Goal: Navigation & Orientation: Go to known website

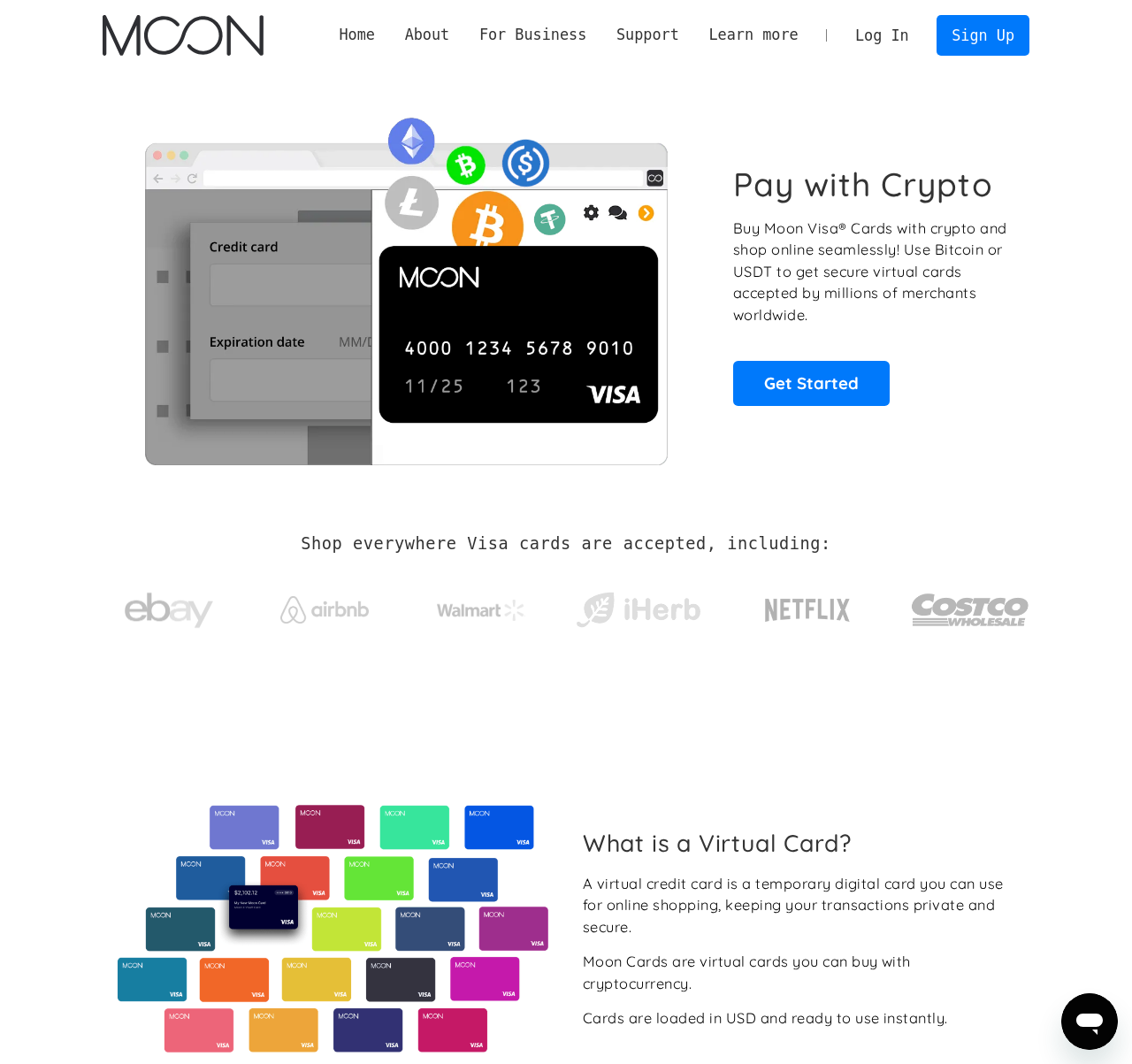
click at [880, 33] on link "Log In" at bounding box center [882, 35] width 83 height 39
